Goal: Task Accomplishment & Management: Manage account settings

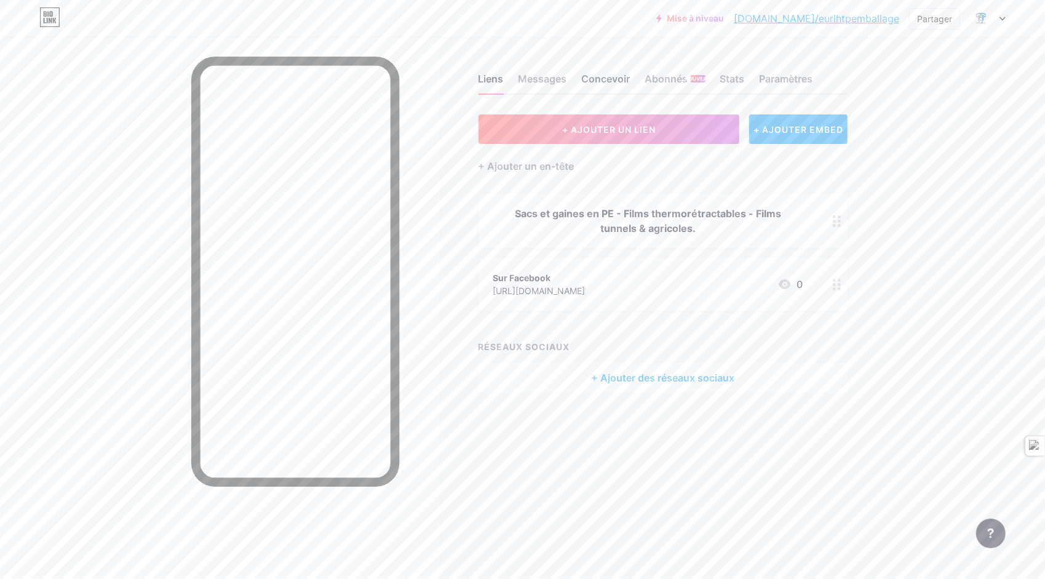
click at [592, 83] on div "Concevoir" at bounding box center [606, 82] width 49 height 22
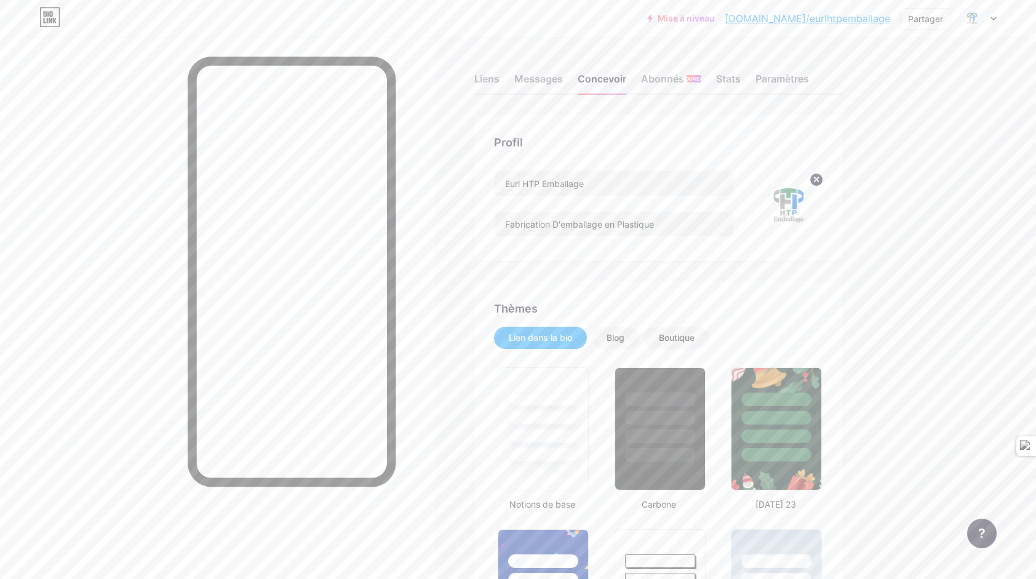
type input "#1c70e3"
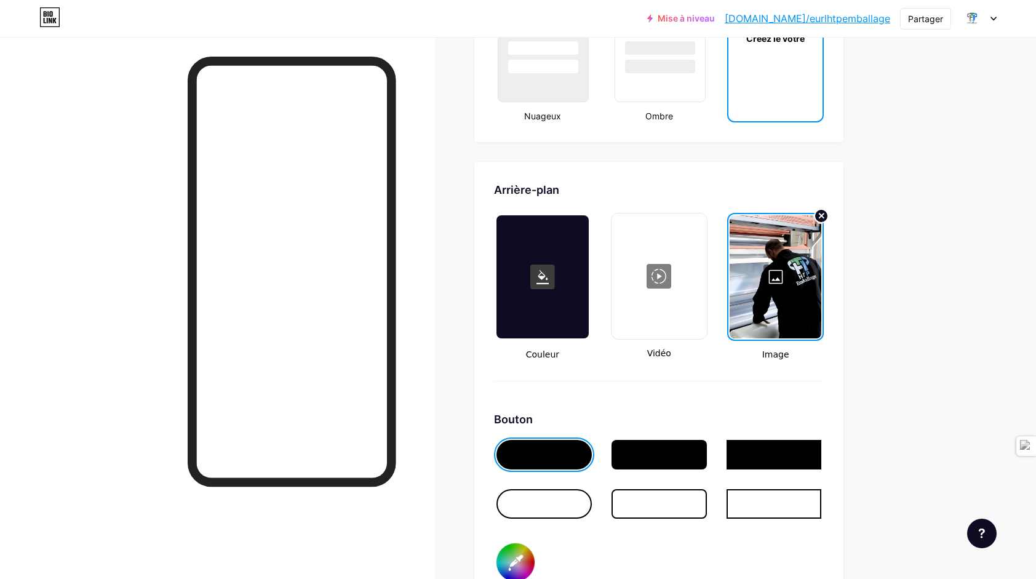
scroll to position [1538, 0]
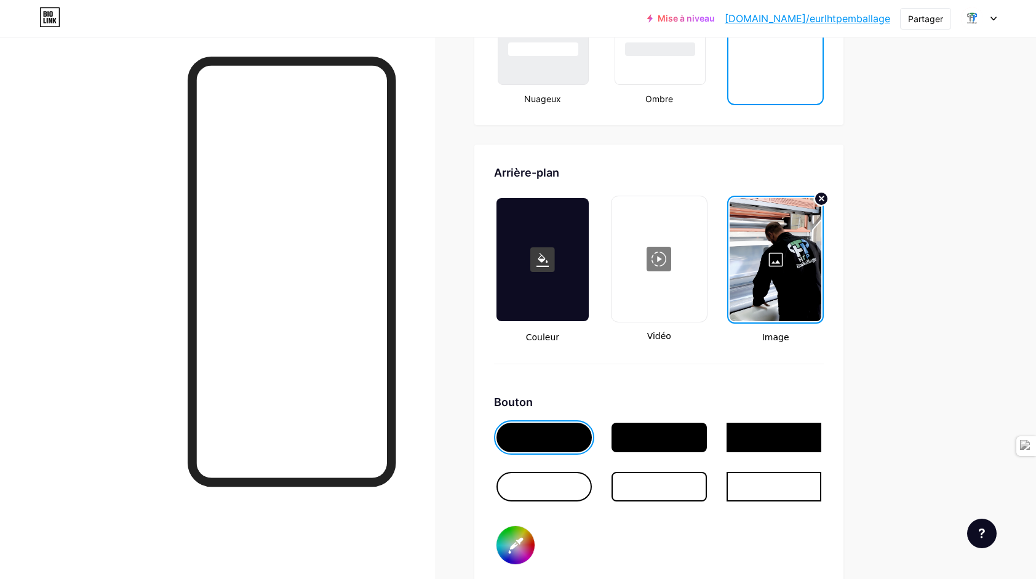
click at [780, 268] on div at bounding box center [776, 259] width 92 height 123
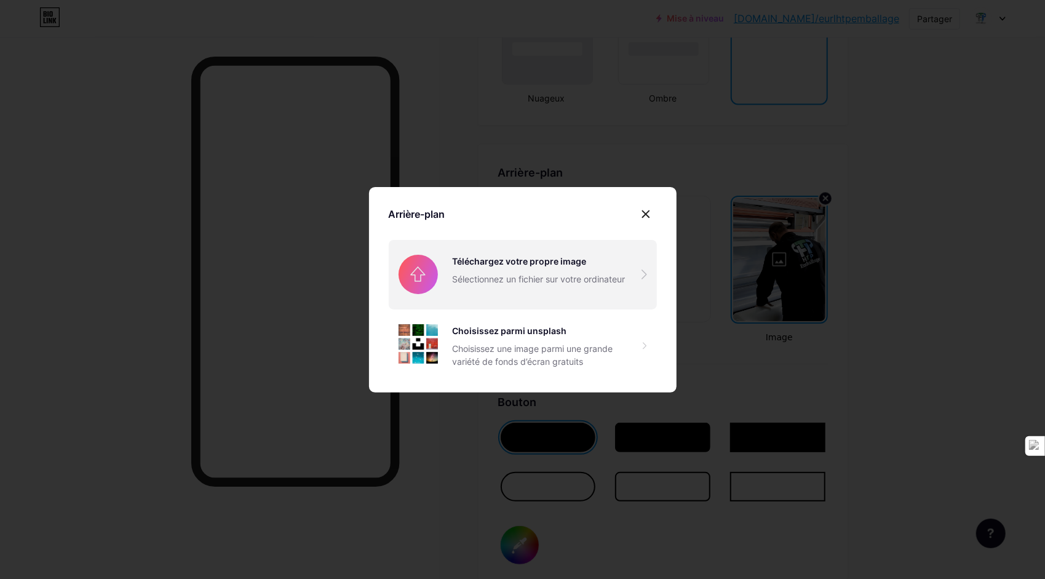
click at [496, 263] on input "file" at bounding box center [523, 274] width 268 height 69
